Goal: Task Accomplishment & Management: Use online tool/utility

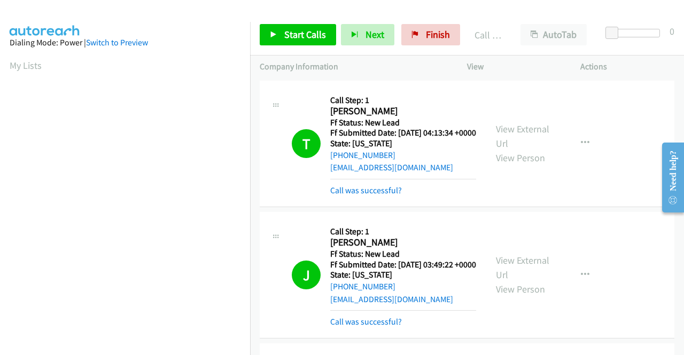
scroll to position [244, 0]
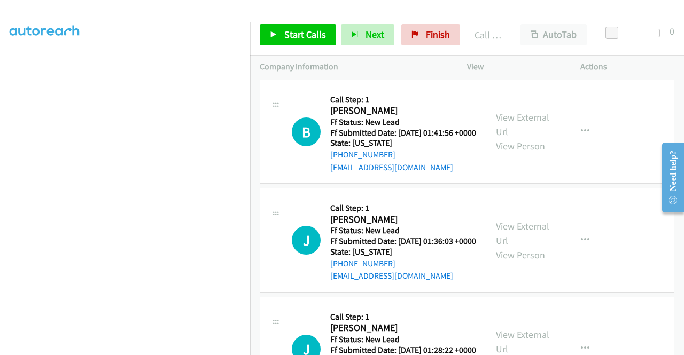
scroll to position [3435, 0]
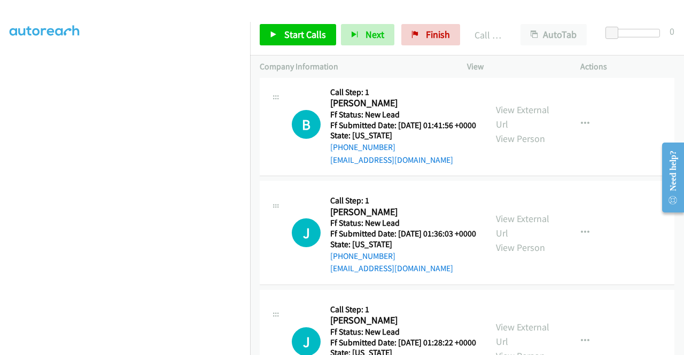
click at [537, 22] on link "View External Url" at bounding box center [522, 8] width 53 height 27
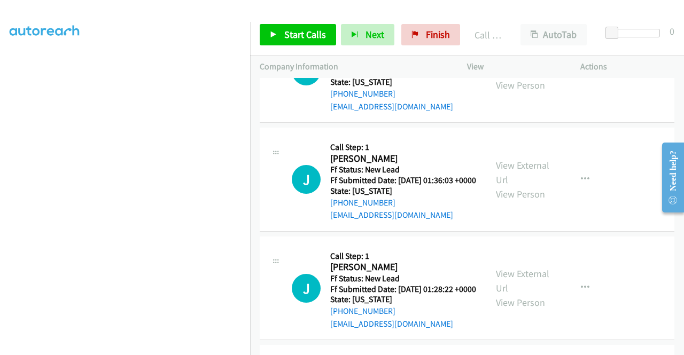
click at [523, 77] on link "View External Url" at bounding box center [522, 63] width 53 height 27
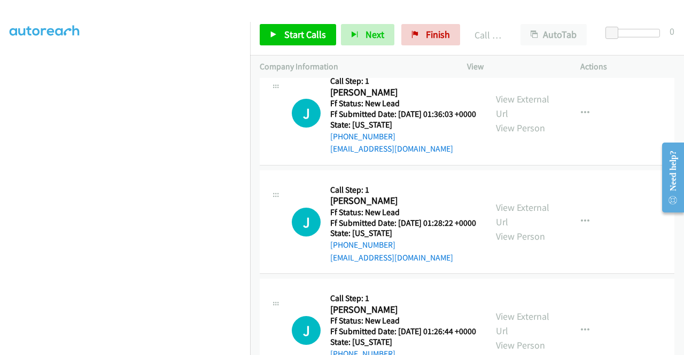
scroll to position [3649, 0]
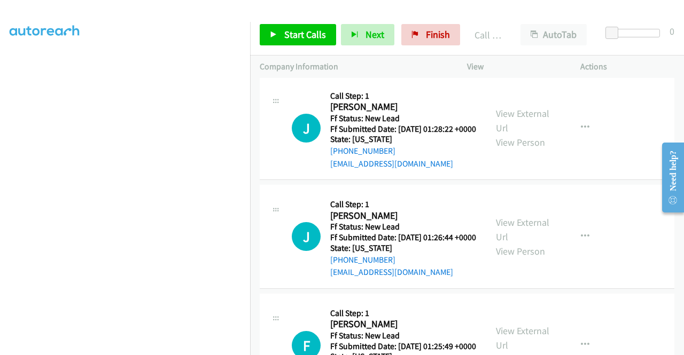
click at [519, 26] on link "View External Url" at bounding box center [522, 12] width 53 height 27
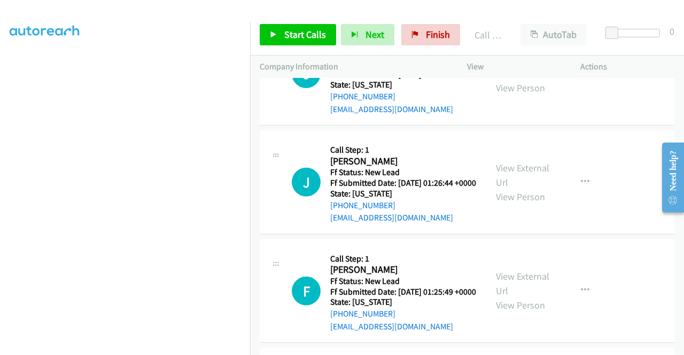
scroll to position [3809, 0]
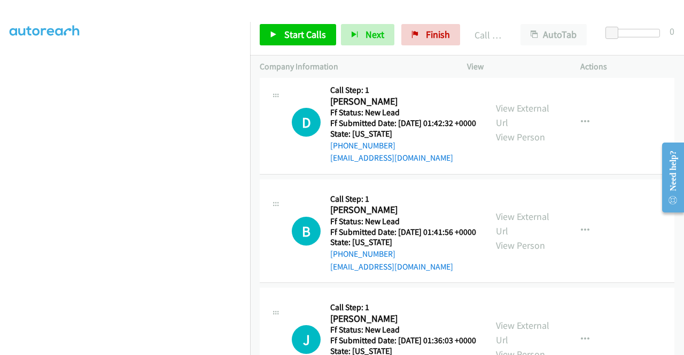
scroll to position [3488, 0]
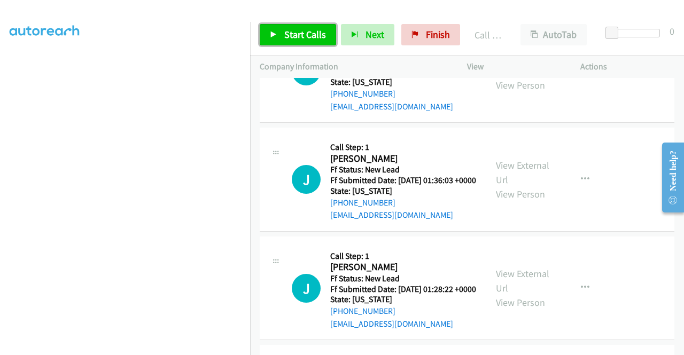
click at [294, 30] on span "Start Calls" at bounding box center [305, 34] width 42 height 12
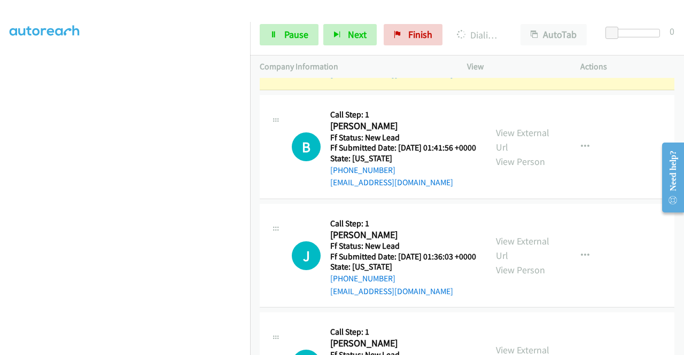
scroll to position [244, 0]
click at [286, 31] on span "Pause" at bounding box center [296, 34] width 24 height 12
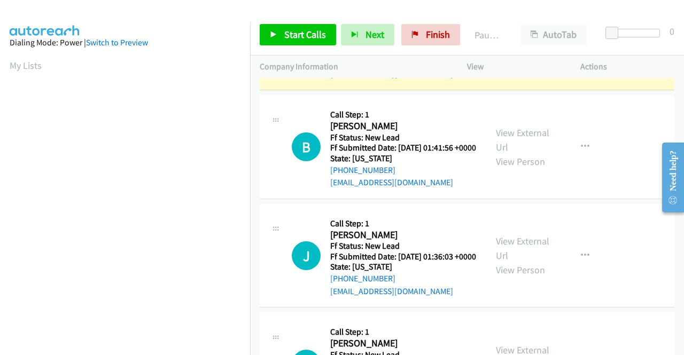
scroll to position [0, 0]
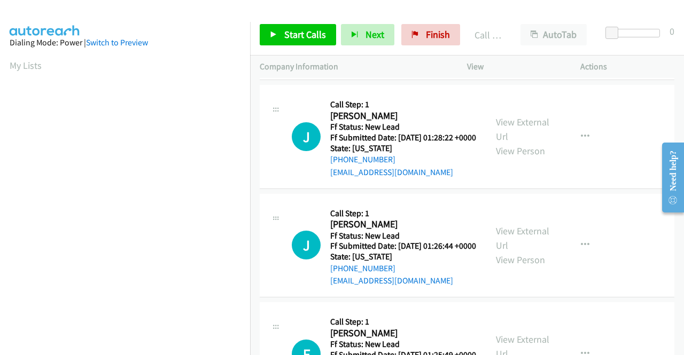
scroll to position [3702, 0]
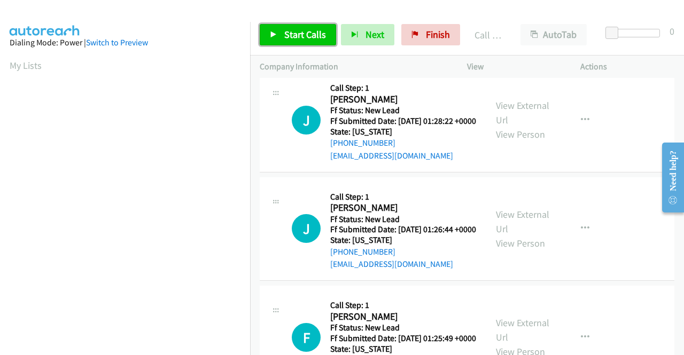
click at [308, 33] on span "Start Calls" at bounding box center [305, 34] width 42 height 12
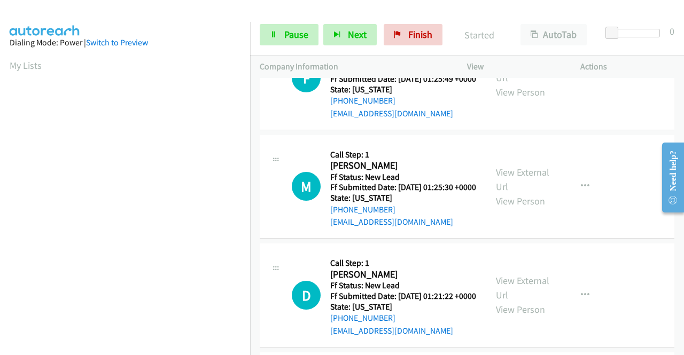
scroll to position [3969, 0]
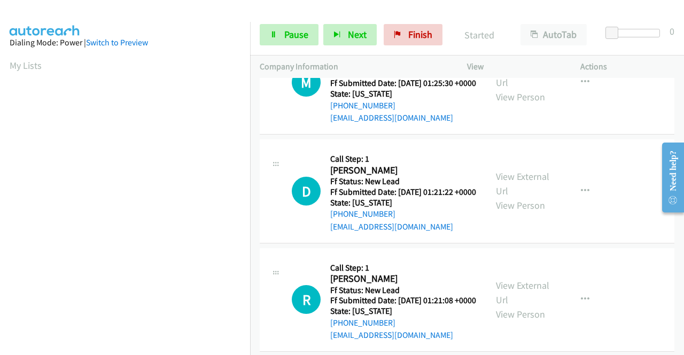
scroll to position [4076, 0]
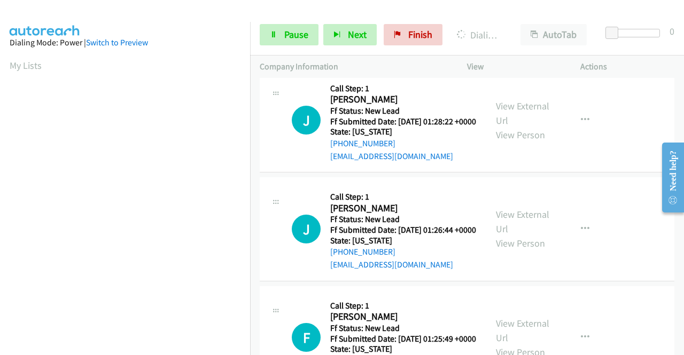
scroll to position [244, 0]
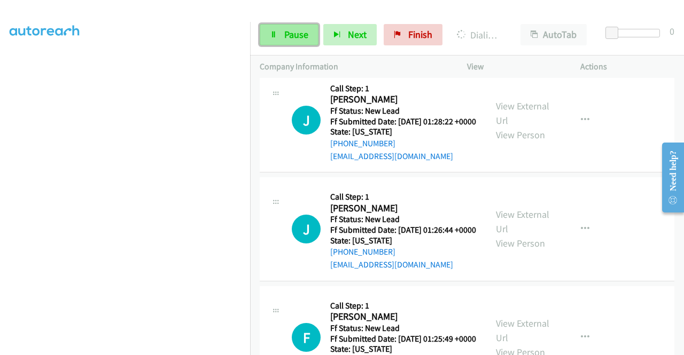
click at [298, 34] on span "Pause" at bounding box center [296, 34] width 24 height 12
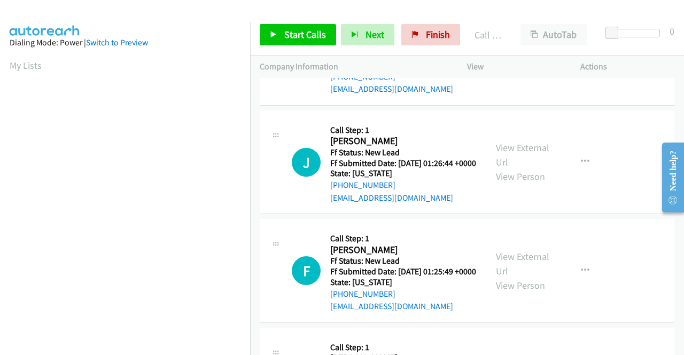
scroll to position [3831, 0]
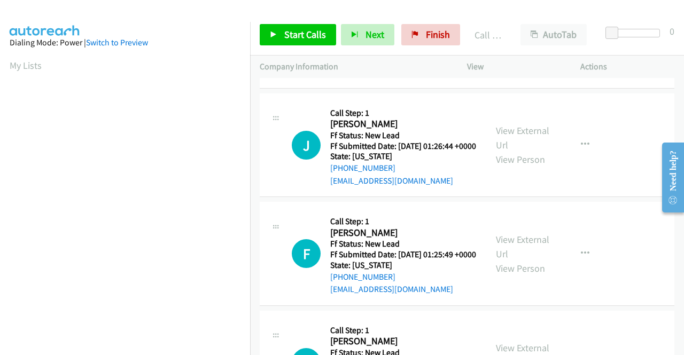
drag, startPoint x: 405, startPoint y: 207, endPoint x: 341, endPoint y: 209, distance: 64.2
copy link "[PHONE_NUMBER]"
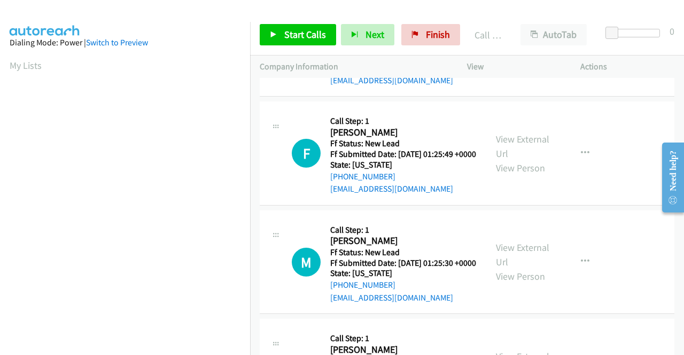
scroll to position [3888, 0]
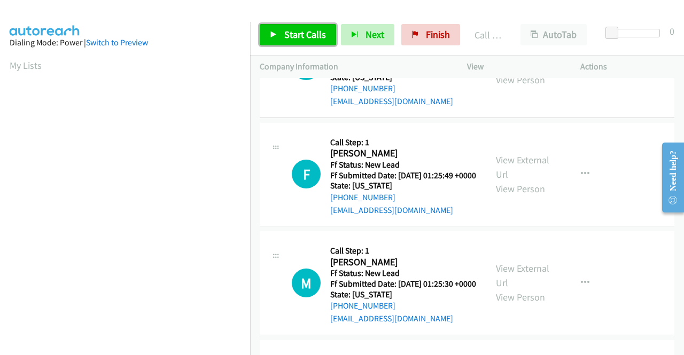
click at [276, 41] on link "Start Calls" at bounding box center [298, 34] width 76 height 21
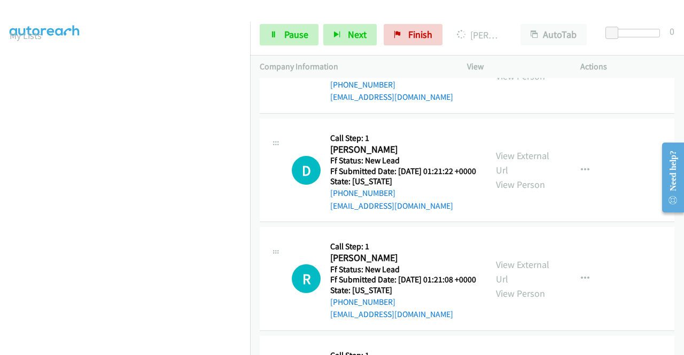
scroll to position [244, 0]
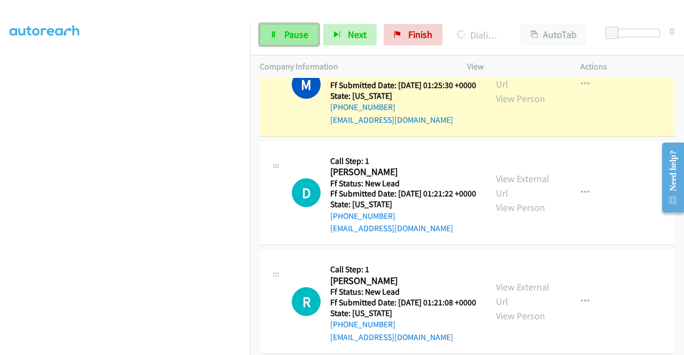
click at [276, 34] on icon at bounding box center [273, 35] width 7 height 7
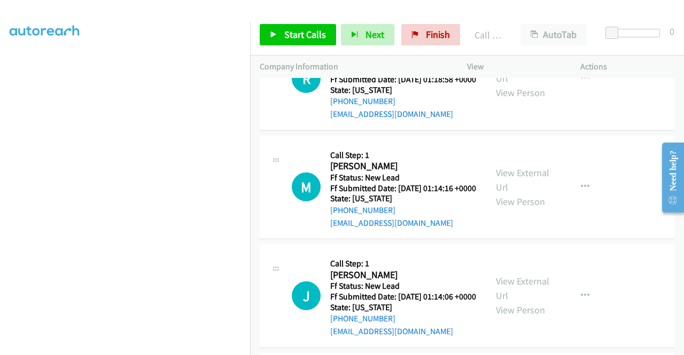
scroll to position [4476, 0]
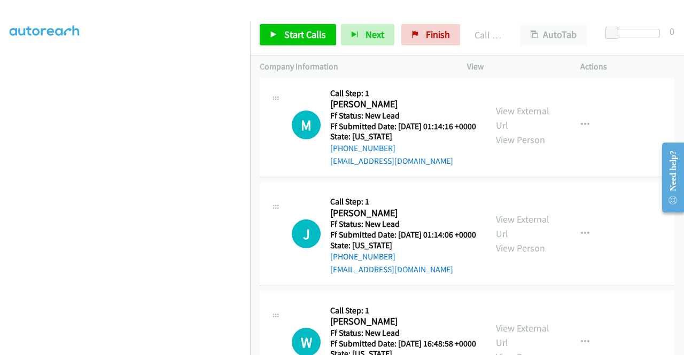
scroll to position [4636, 0]
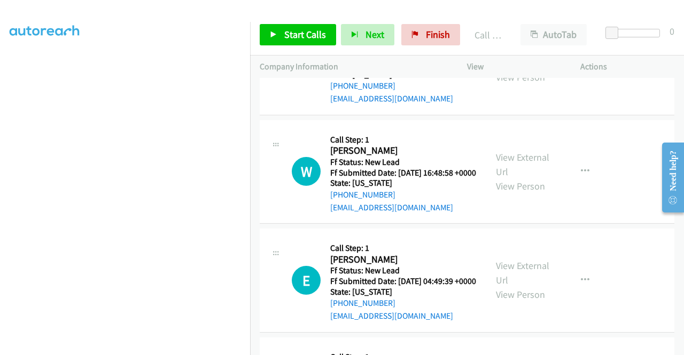
scroll to position [4797, 0]
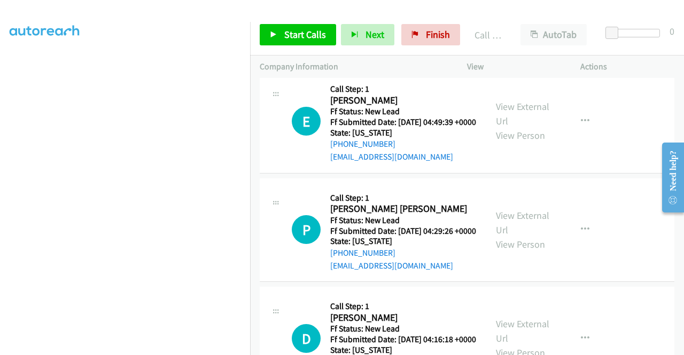
scroll to position [4903, 0]
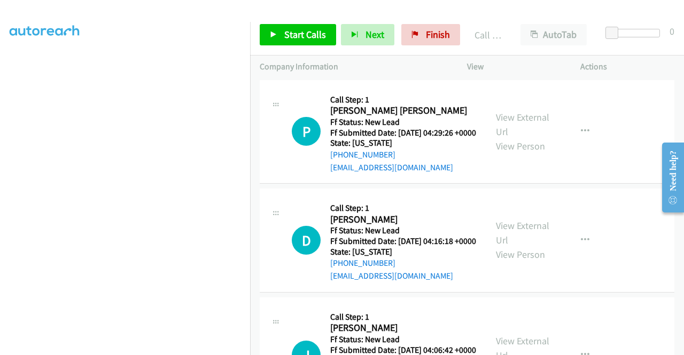
scroll to position [5010, 0]
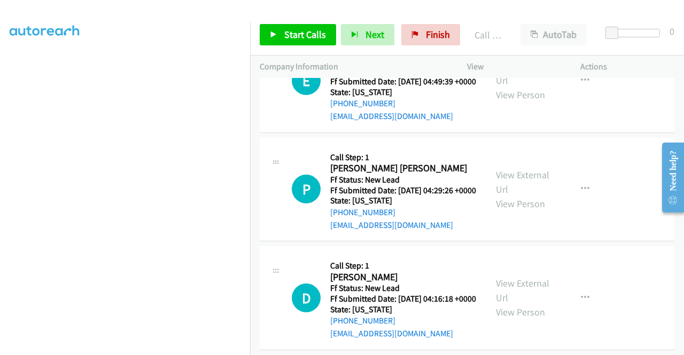
scroll to position [4797, 0]
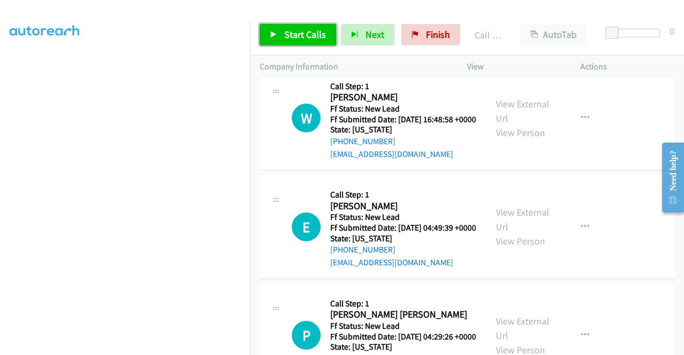
click at [282, 35] on link "Start Calls" at bounding box center [298, 34] width 76 height 21
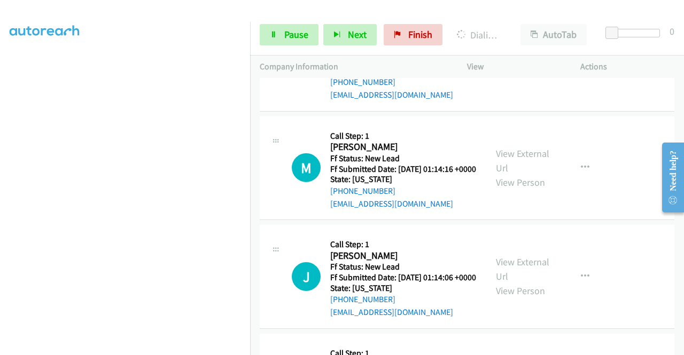
scroll to position [0, 0]
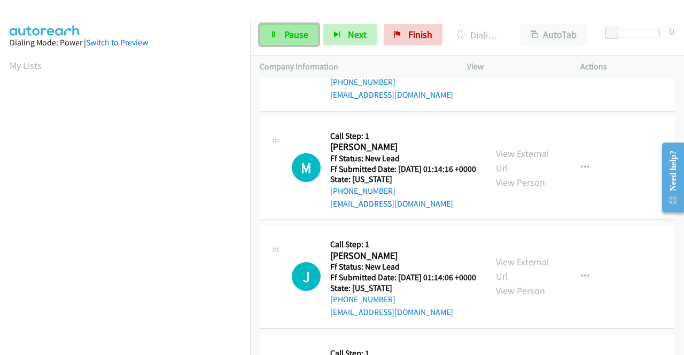
click at [294, 35] on span "Pause" at bounding box center [296, 34] width 24 height 12
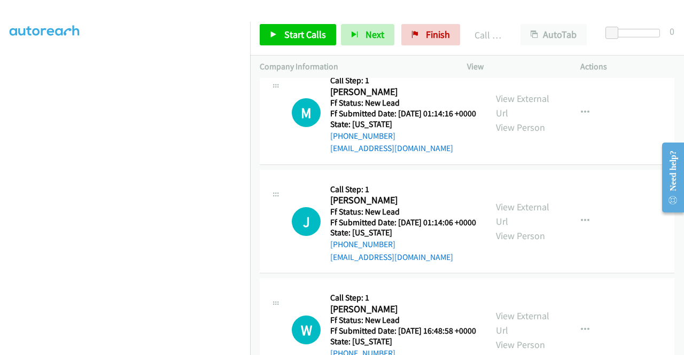
scroll to position [4583, 0]
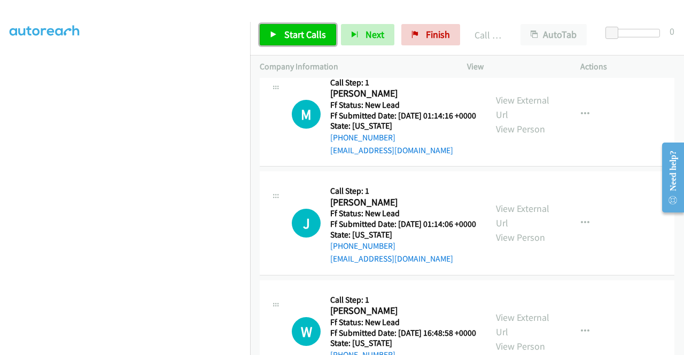
click at [304, 38] on span "Start Calls" at bounding box center [305, 34] width 42 height 12
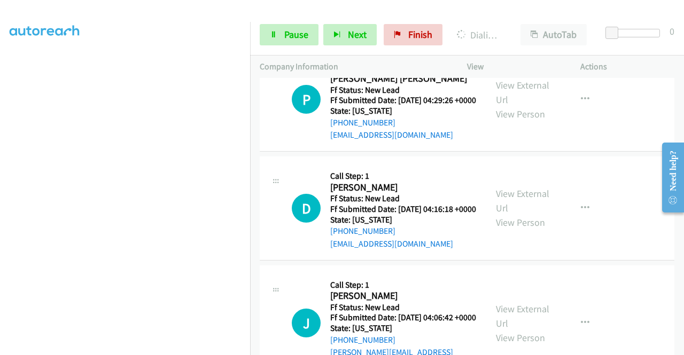
scroll to position [5117, 0]
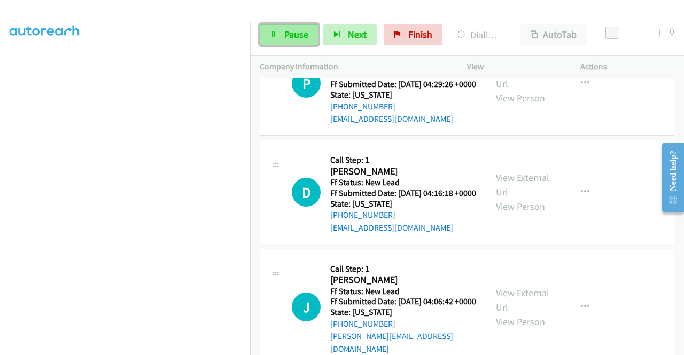
click at [284, 41] on link "Pause" at bounding box center [289, 34] width 59 height 21
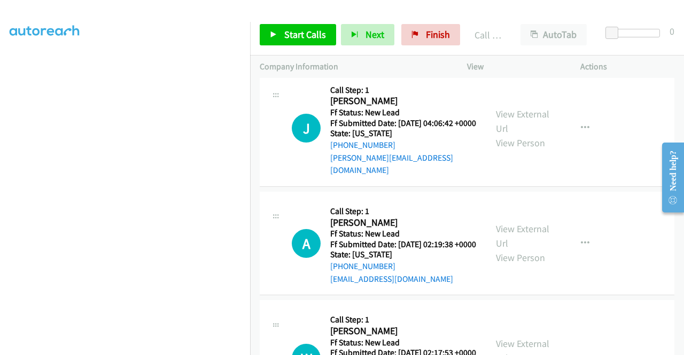
scroll to position [5343, 0]
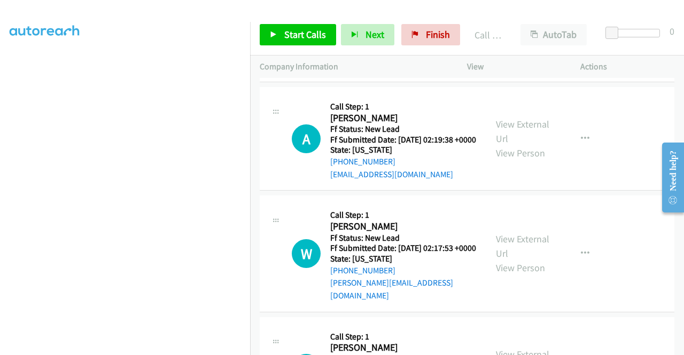
scroll to position [5450, 0]
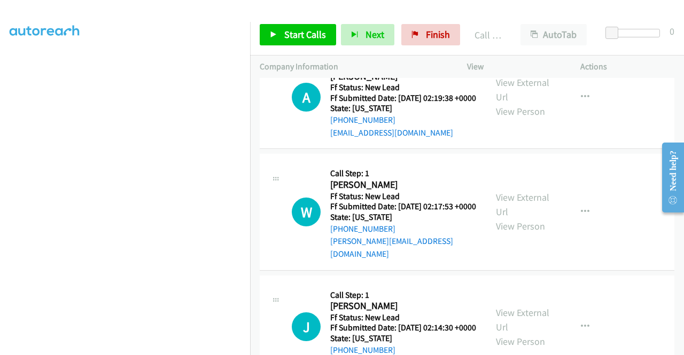
scroll to position [5503, 0]
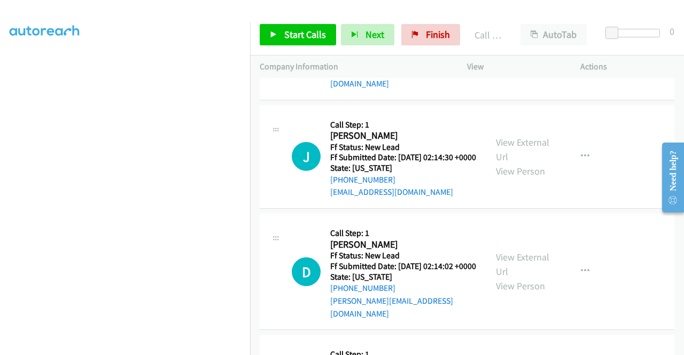
scroll to position [5663, 0]
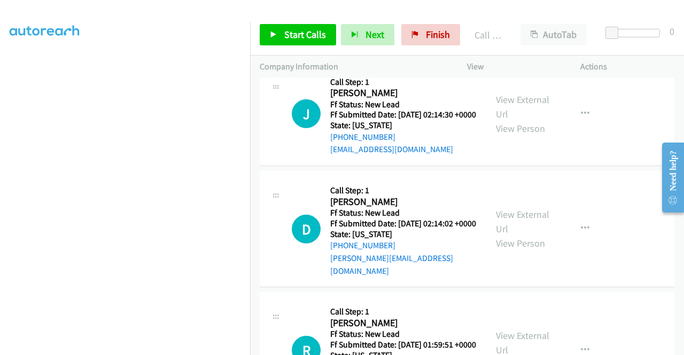
scroll to position [5717, 0]
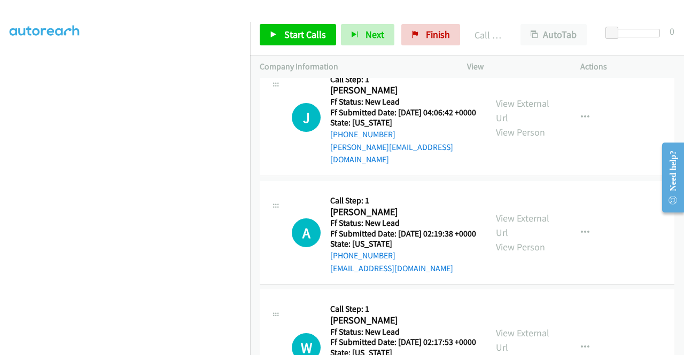
scroll to position [5289, 0]
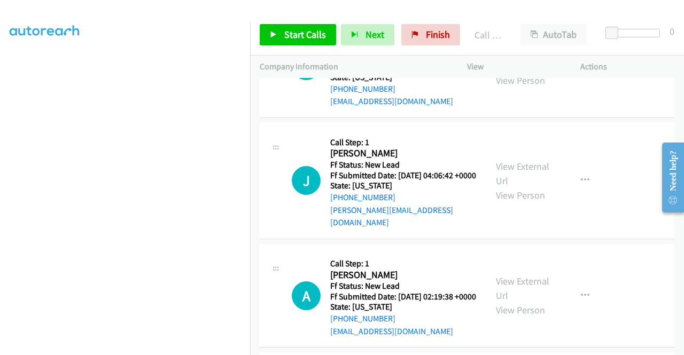
drag, startPoint x: 300, startPoint y: 34, endPoint x: 322, endPoint y: 26, distance: 22.6
click at [300, 34] on span "Start Calls" at bounding box center [305, 34] width 42 height 12
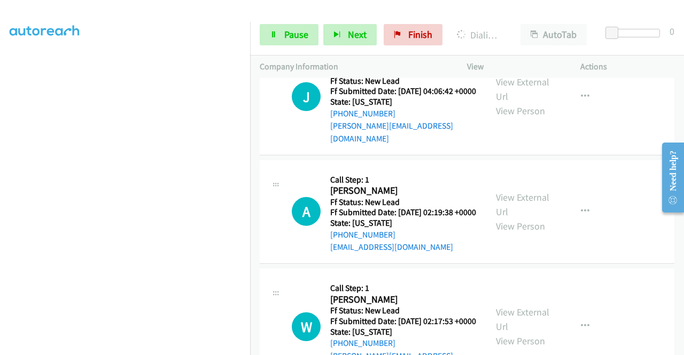
scroll to position [0, 0]
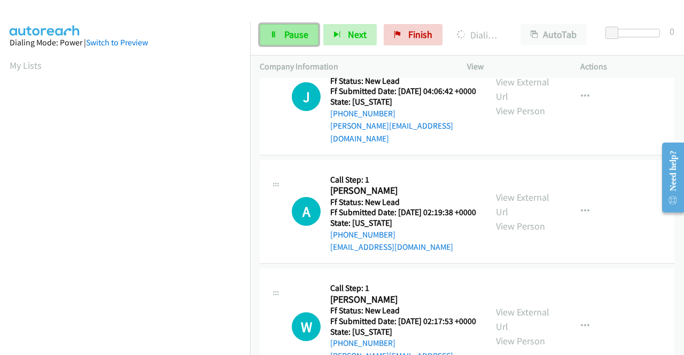
click at [287, 37] on span "Pause" at bounding box center [296, 34] width 24 height 12
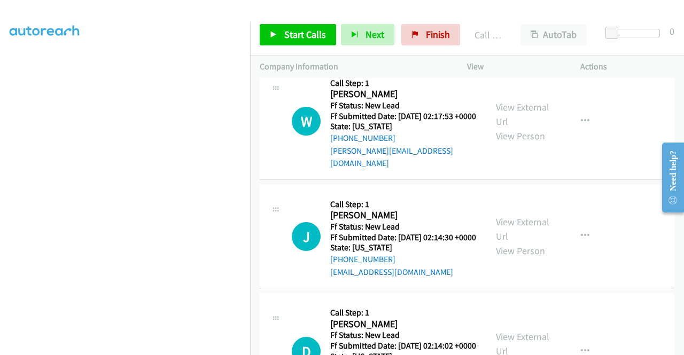
scroll to position [5663, 0]
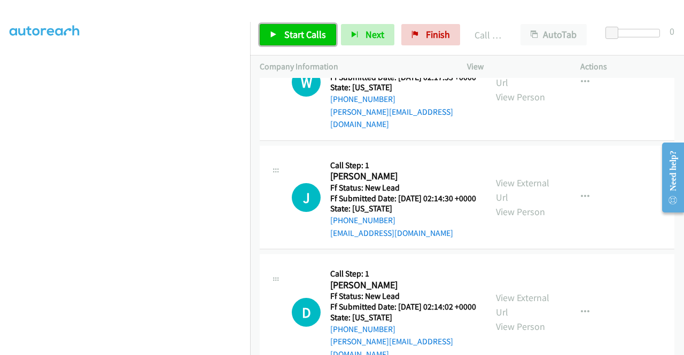
click at [307, 36] on span "Start Calls" at bounding box center [305, 34] width 42 height 12
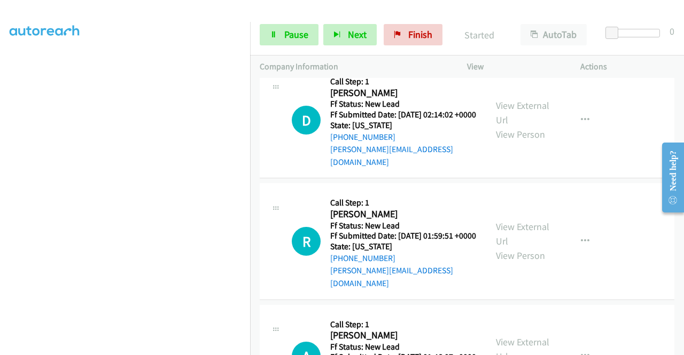
scroll to position [5930, 0]
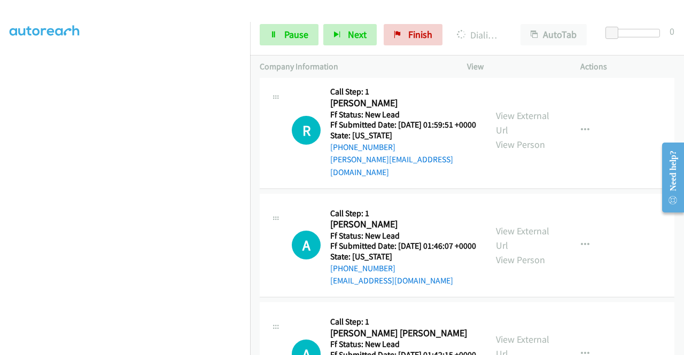
scroll to position [5984, 0]
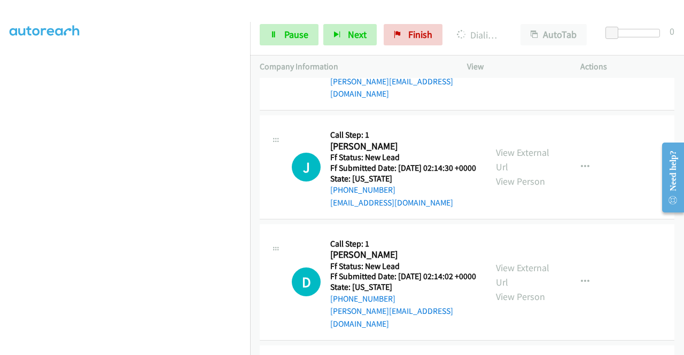
scroll to position [5793, 0]
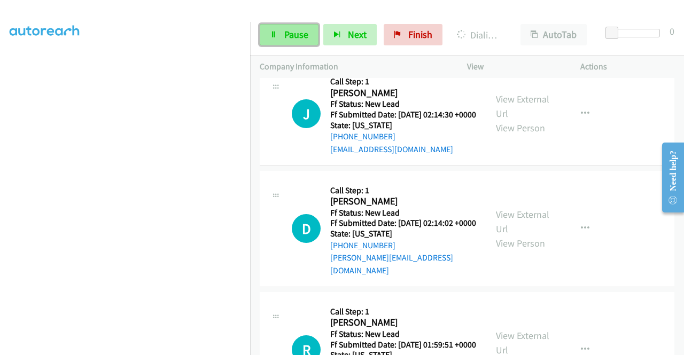
click at [299, 35] on span "Pause" at bounding box center [296, 34] width 24 height 12
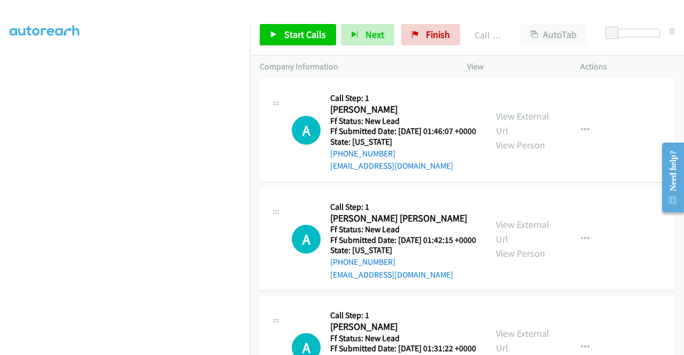
scroll to position [6167, 0]
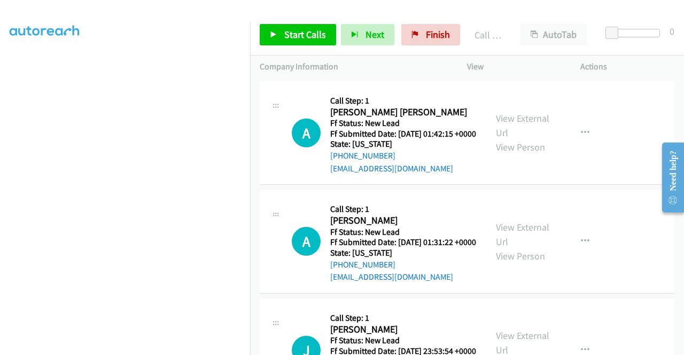
scroll to position [6274, 0]
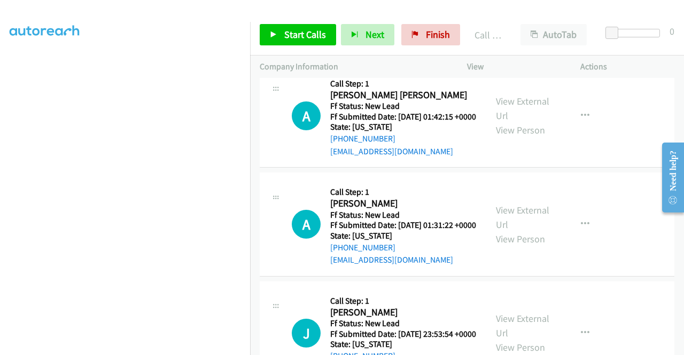
click at [302, 28] on span "Start Calls" at bounding box center [305, 34] width 42 height 12
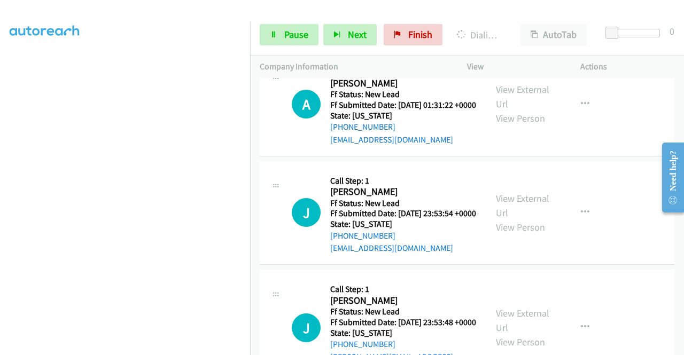
scroll to position [6434, 0]
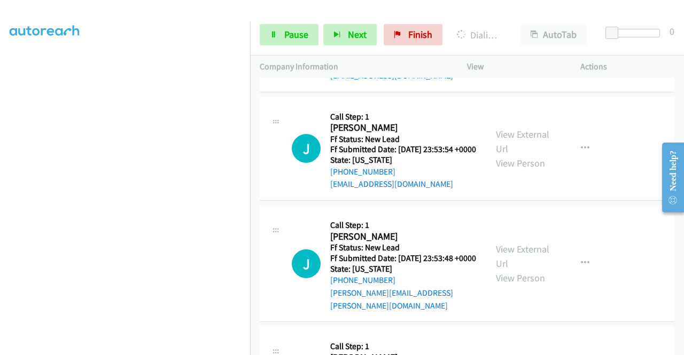
scroll to position [6541, 0]
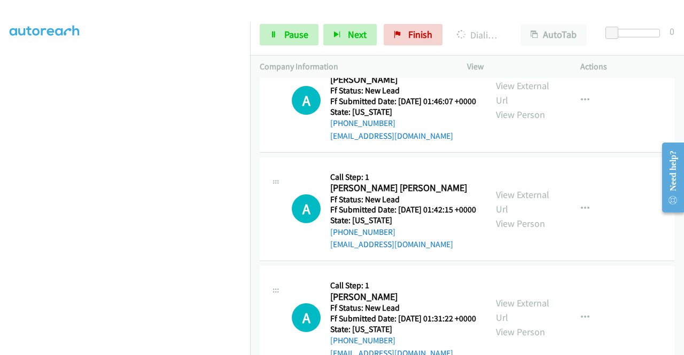
scroll to position [6220, 0]
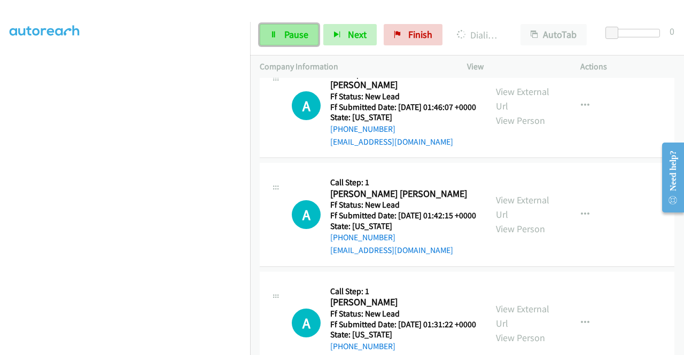
click at [292, 38] on span "Pause" at bounding box center [296, 34] width 24 height 12
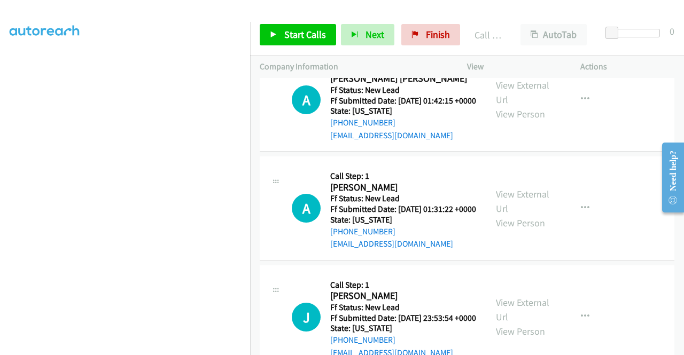
scroll to position [6487, 0]
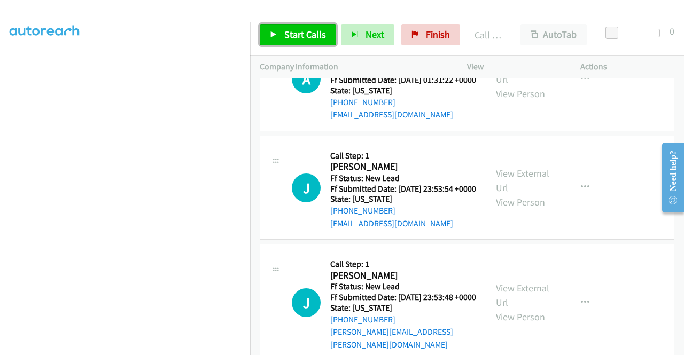
click at [302, 36] on span "Start Calls" at bounding box center [305, 34] width 42 height 12
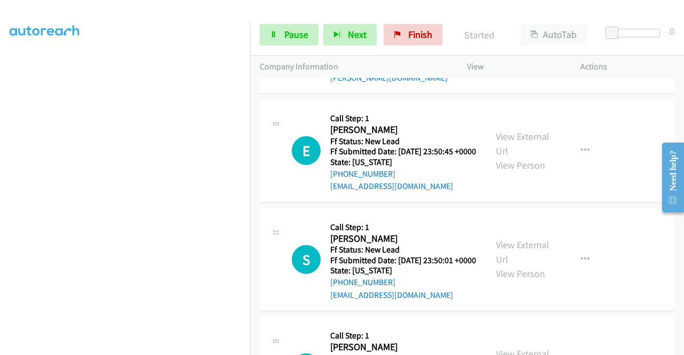
scroll to position [6808, 0]
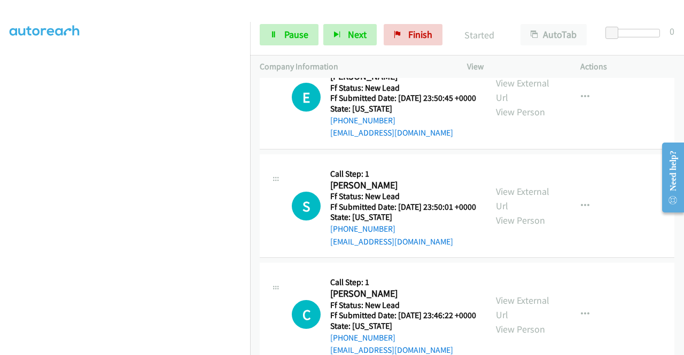
click at [279, 26] on link "Pause" at bounding box center [289, 34] width 59 height 21
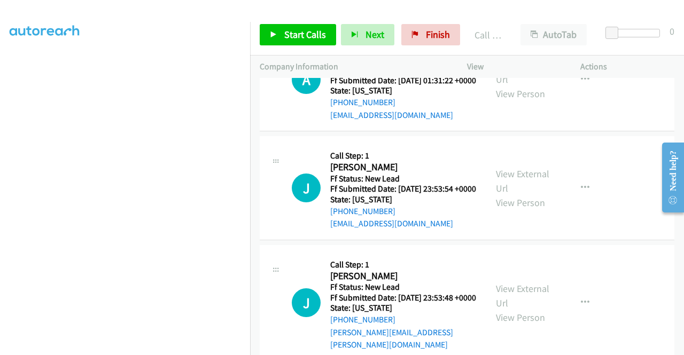
scroll to position [6563, 0]
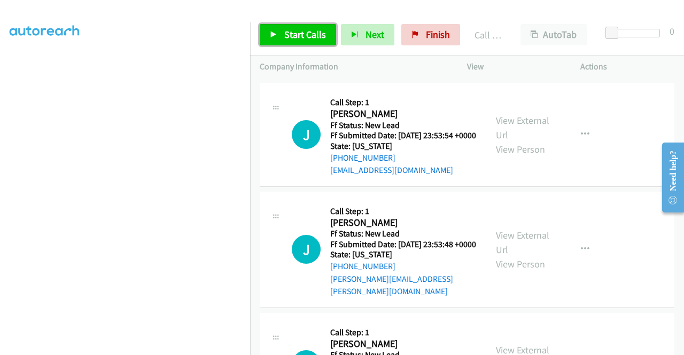
click at [309, 32] on span "Start Calls" at bounding box center [305, 34] width 42 height 12
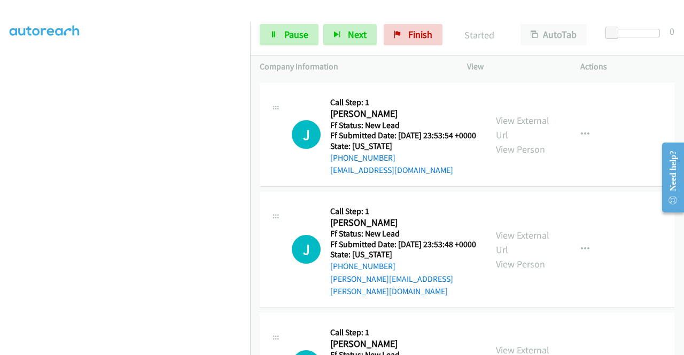
scroll to position [6617, 0]
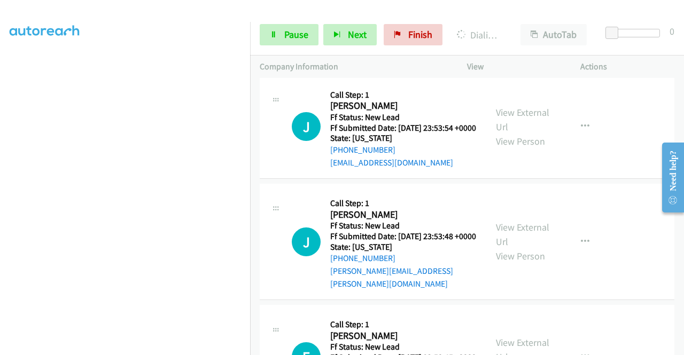
click at [294, 21] on div "Start Calls Pause Next Finish Dialing [PERSON_NAME] AutoTab AutoTab 0" at bounding box center [467, 34] width 434 height 41
click at [296, 29] on span "Pause" at bounding box center [296, 34] width 24 height 12
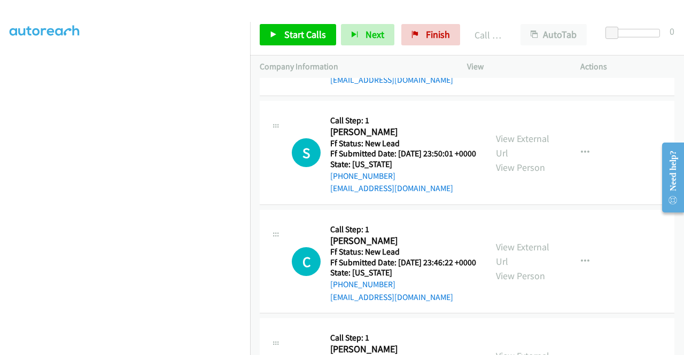
scroll to position [6991, 0]
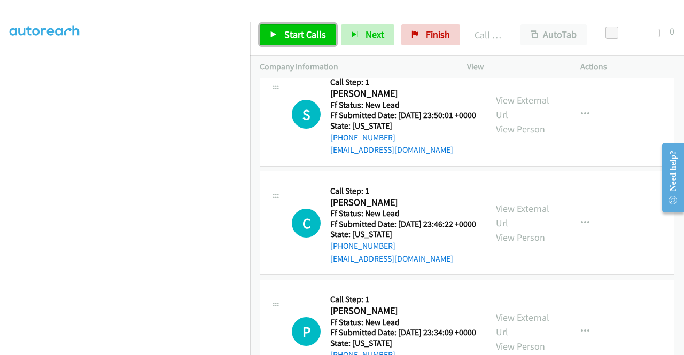
click at [315, 39] on span "Start Calls" at bounding box center [305, 34] width 42 height 12
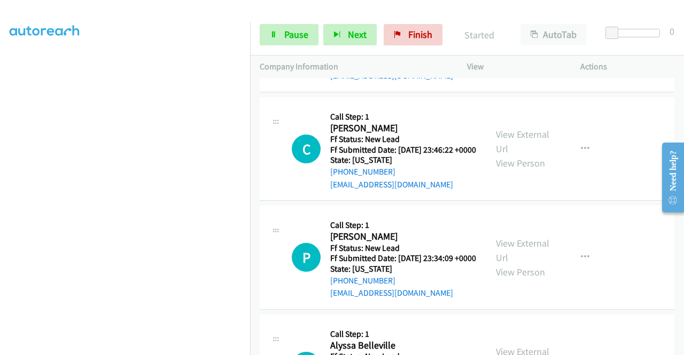
scroll to position [7098, 0]
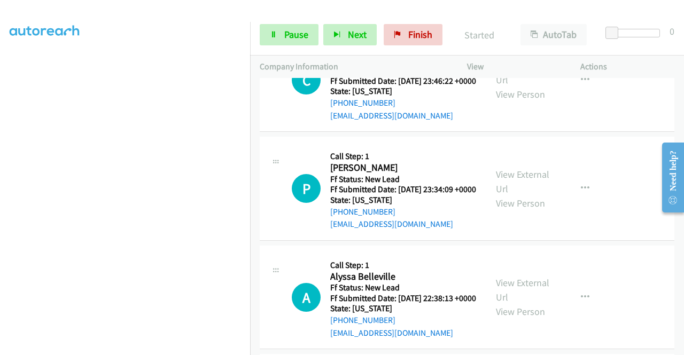
scroll to position [7151, 0]
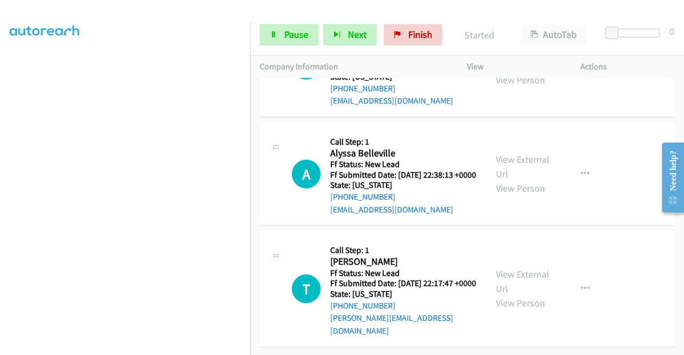
scroll to position [7311, 0]
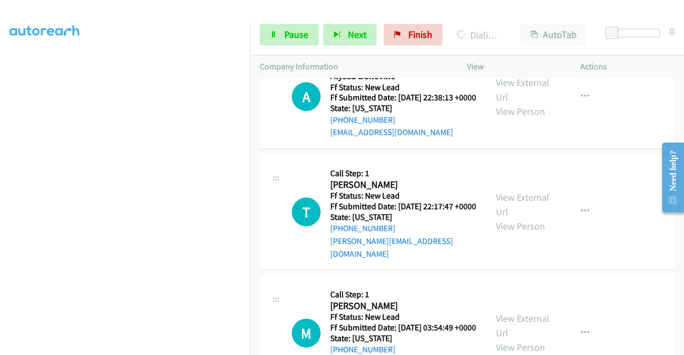
scroll to position [7418, 0]
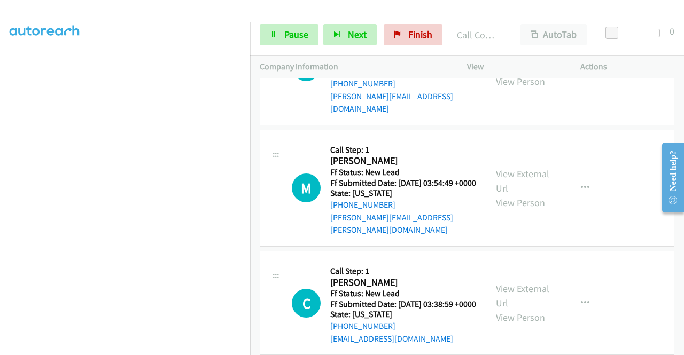
scroll to position [7548, 0]
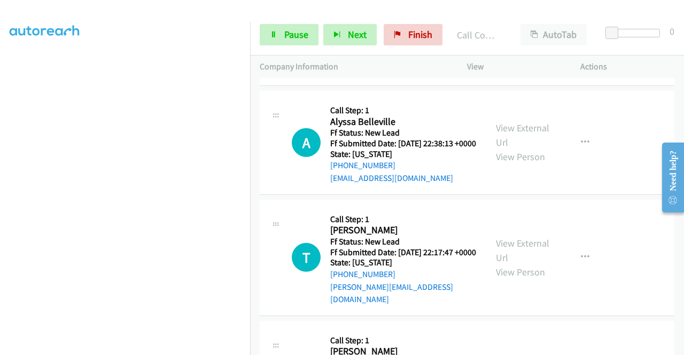
scroll to position [7387, 0]
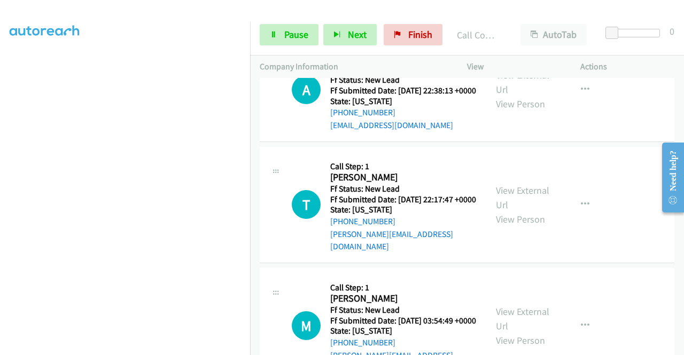
drag, startPoint x: 409, startPoint y: 152, endPoint x: 339, endPoint y: 157, distance: 70.7
copy link "[PHONE_NUMBER]"
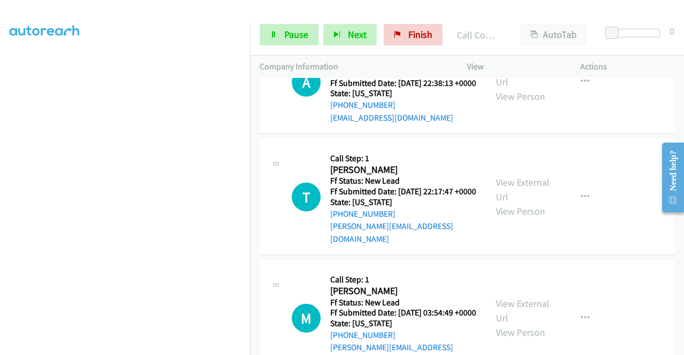
scroll to position [7441, 0]
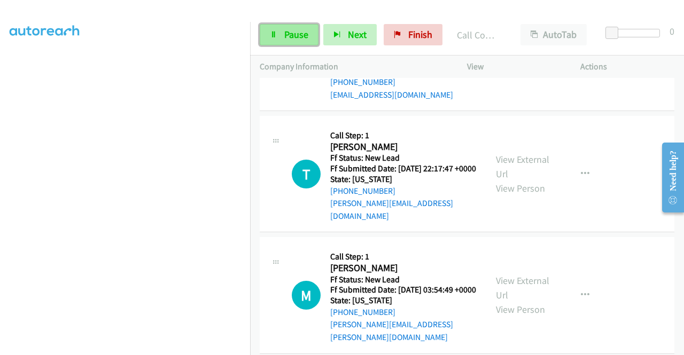
click at [282, 36] on link "Pause" at bounding box center [289, 34] width 59 height 21
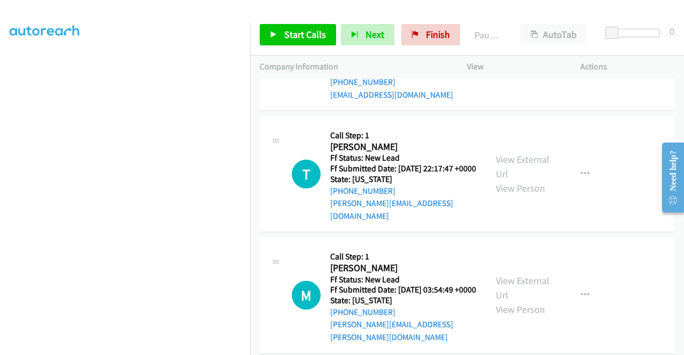
drag, startPoint x: 382, startPoint y: 238, endPoint x: 341, endPoint y: 243, distance: 41.5
copy link "[PHONE_NUMBER]"
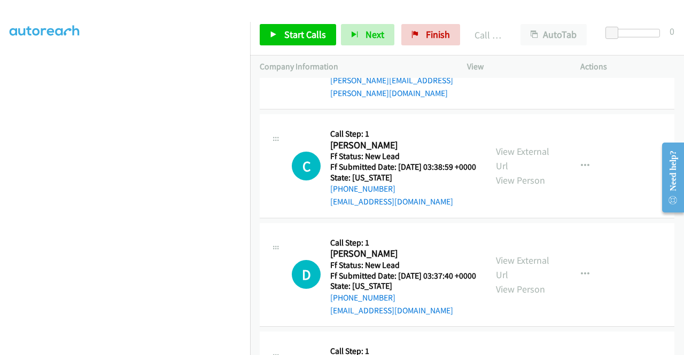
scroll to position [7708, 0]
click at [312, 38] on span "Start Calls" at bounding box center [305, 34] width 42 height 12
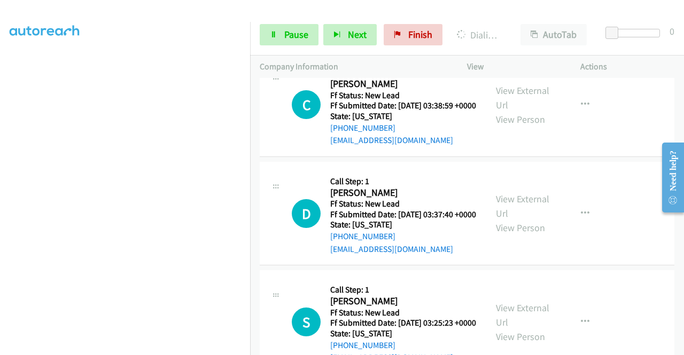
scroll to position [7868, 0]
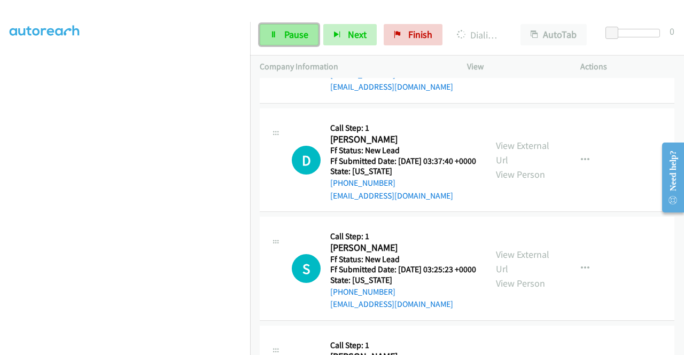
click at [291, 37] on span "Pause" at bounding box center [296, 34] width 24 height 12
